Goal: Find contact information

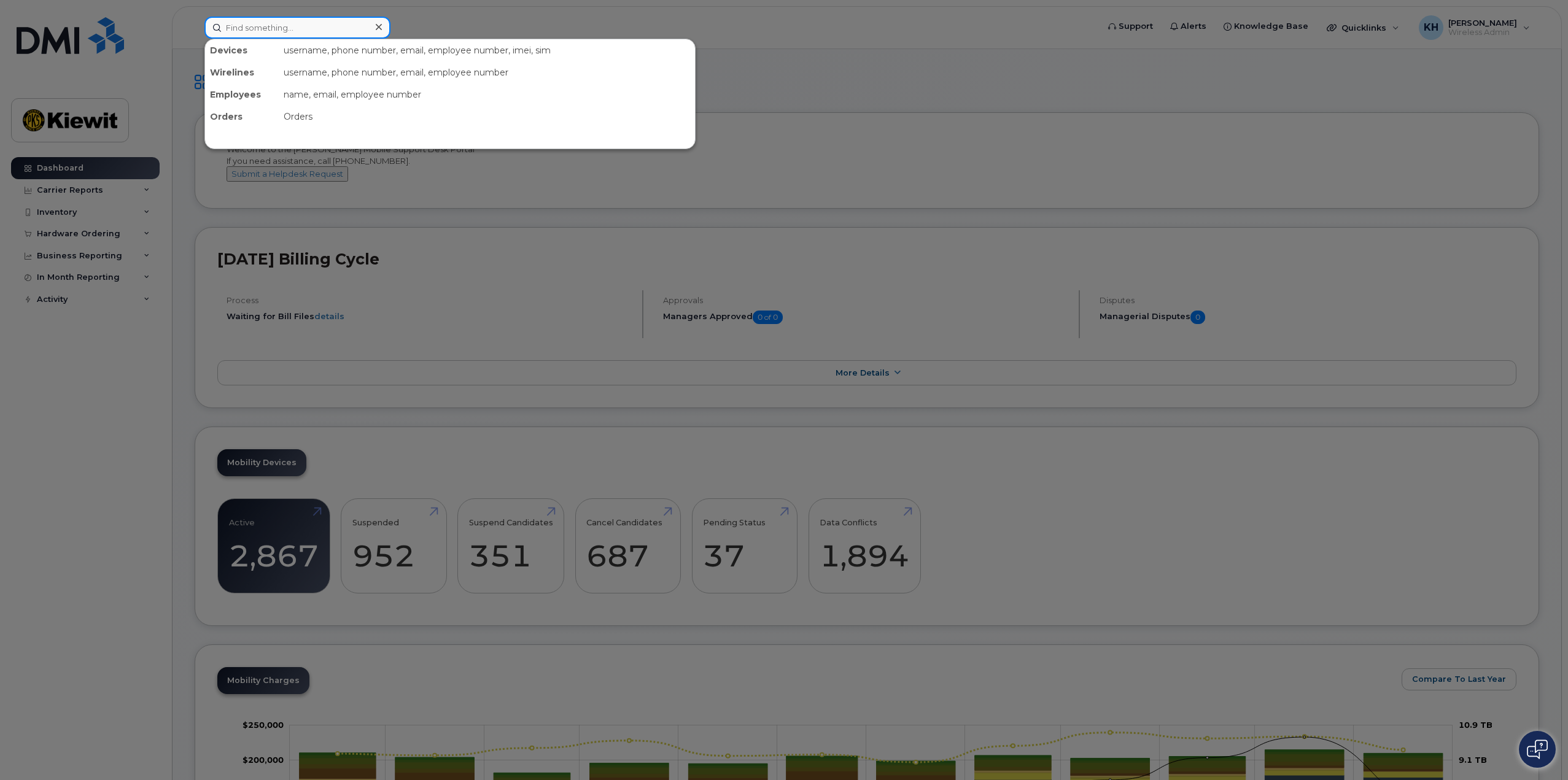
click at [297, 24] on input at bounding box center [298, 28] width 186 height 22
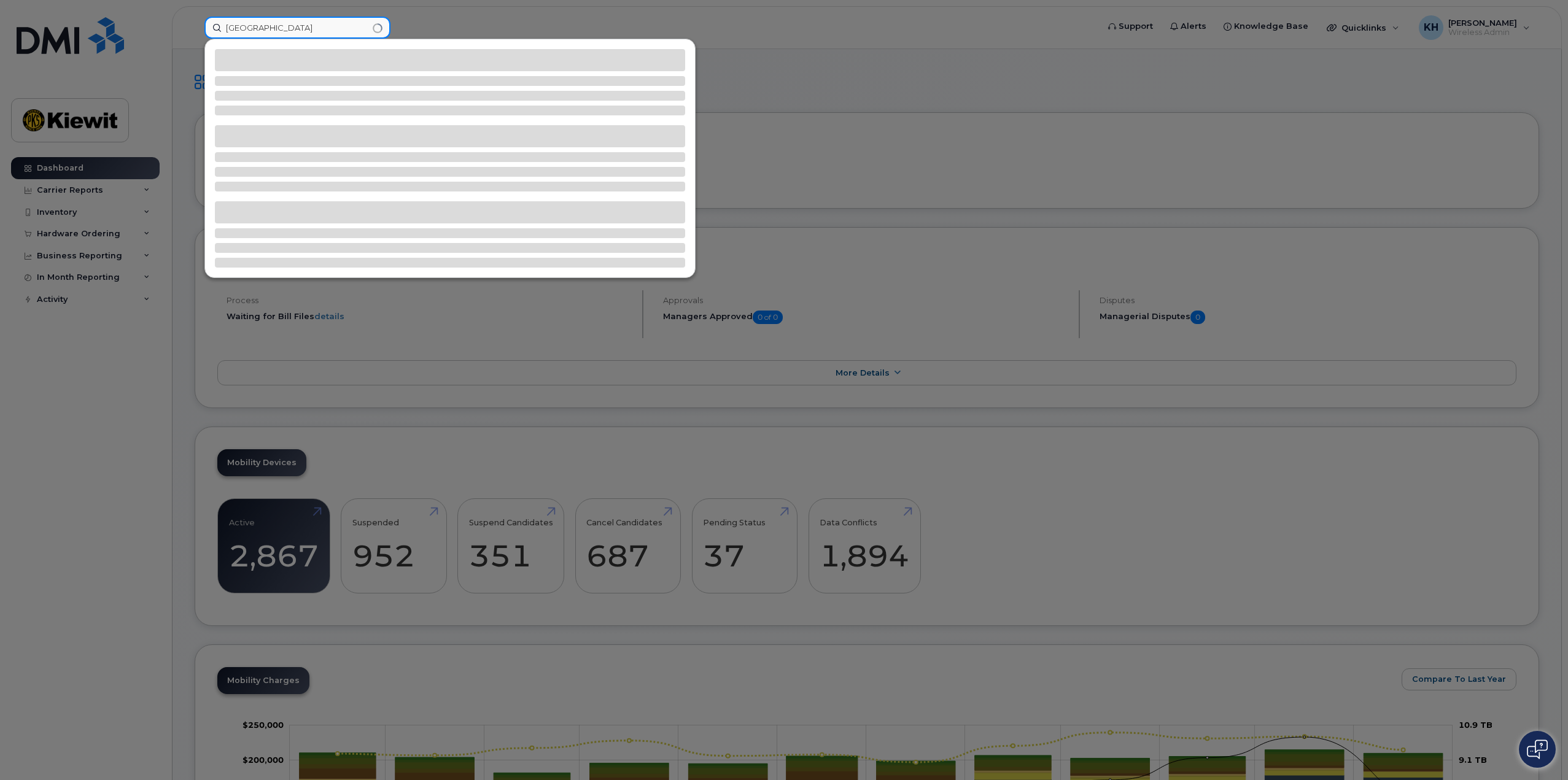
type input "[GEOGRAPHIC_DATA]"
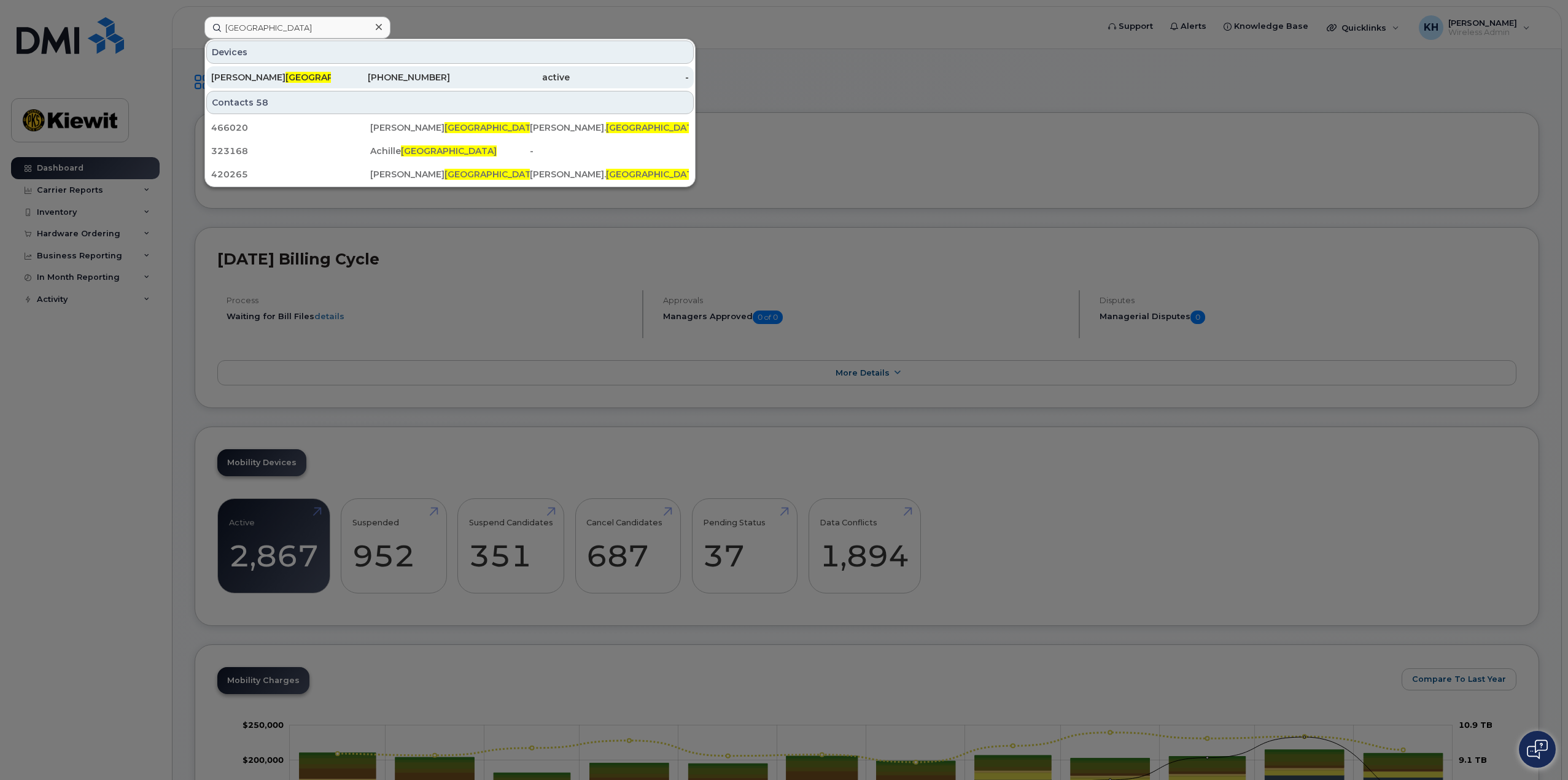
click at [302, 77] on div "[PERSON_NAME]" at bounding box center [271, 77] width 120 height 13
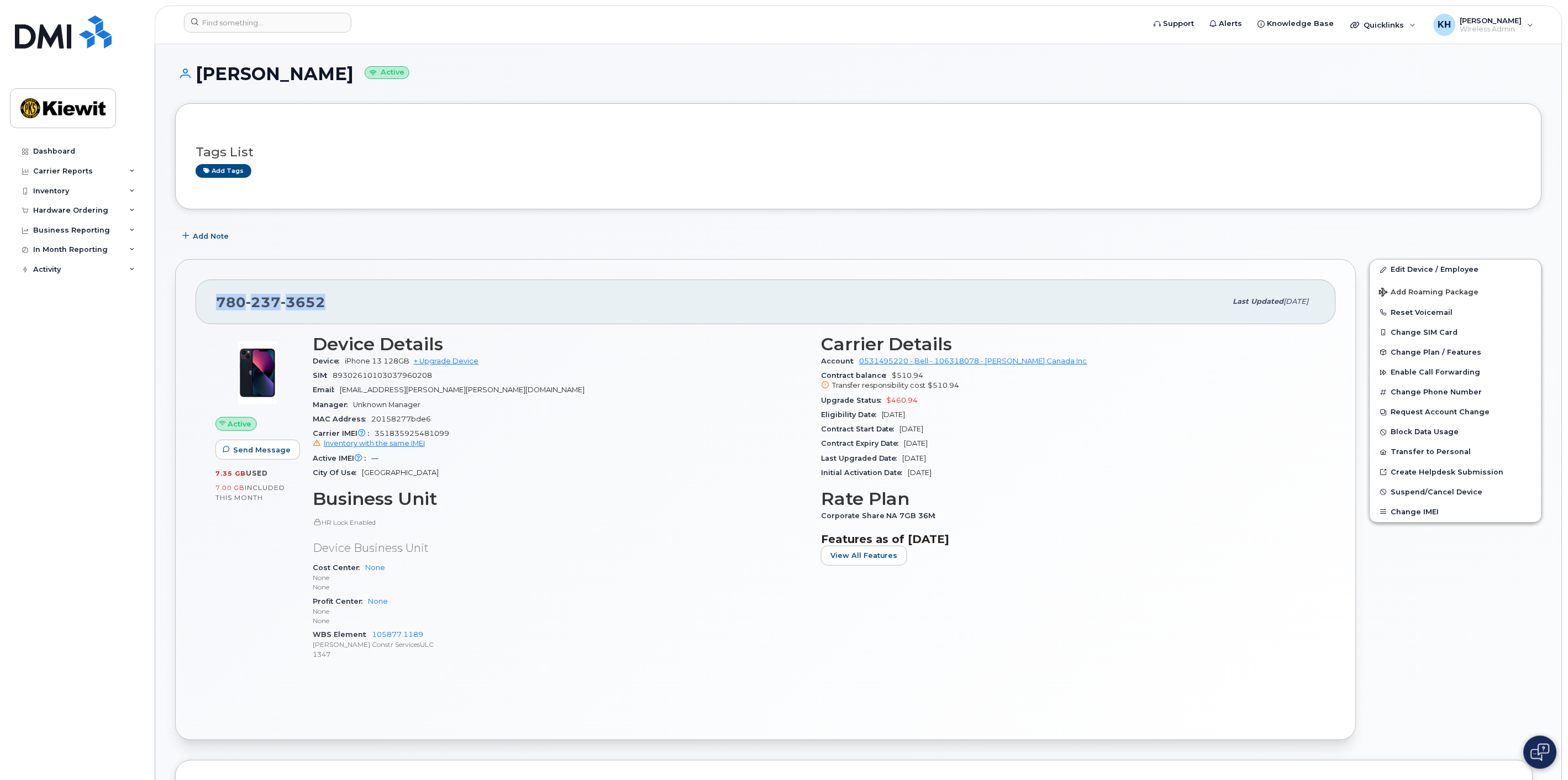
drag, startPoint x: 299, startPoint y: 300, endPoint x: 217, endPoint y: 299, distance: 82.0
click at [217, 299] on div "780 237 3652" at bounding box center [721, 302] width 1010 height 23
copy span "780 237 3652"
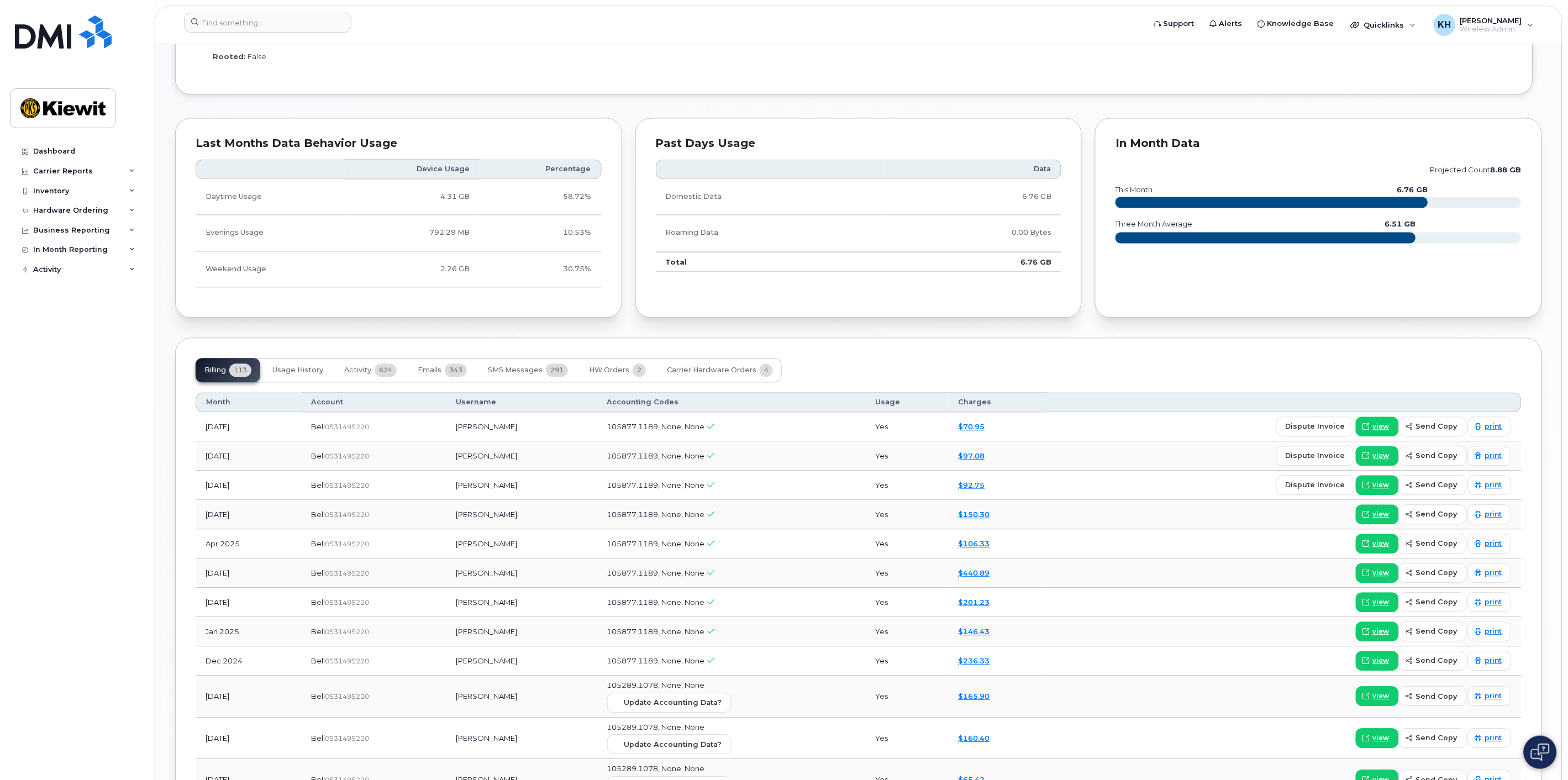
scroll to position [859, 0]
